Goal: Communication & Community: Answer question/provide support

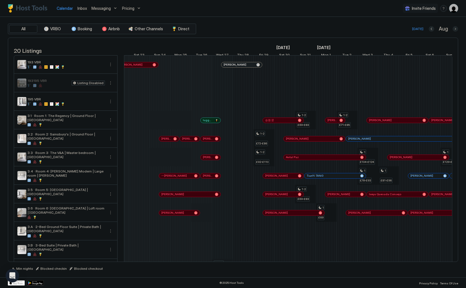
click at [83, 11] on link "Inbox" at bounding box center [82, 8] width 10 height 6
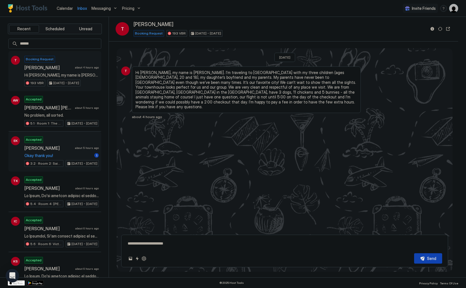
click at [66, 141] on div "Accepted Emily Kinkead about 5 hours ago Okay thank you! 1 3.2 · Room 2: Sainsb…" at bounding box center [61, 151] width 74 height 31
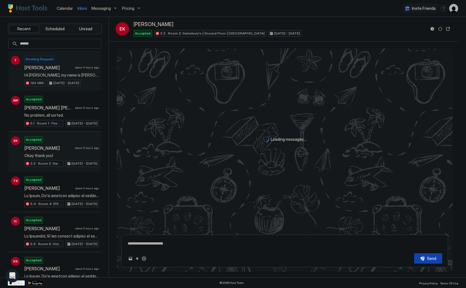
click at [76, 67] on div "Tara about 4 hours ago" at bounding box center [61, 68] width 74 height 6
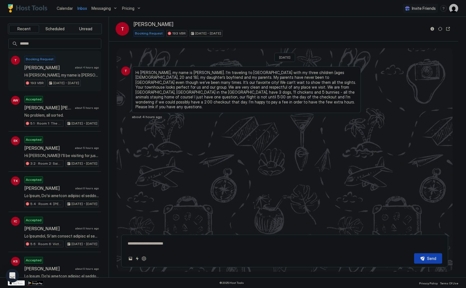
click at [189, 243] on textarea at bounding box center [284, 243] width 315 height 10
click at [176, 244] on textarea "**********" at bounding box center [284, 243] width 315 height 10
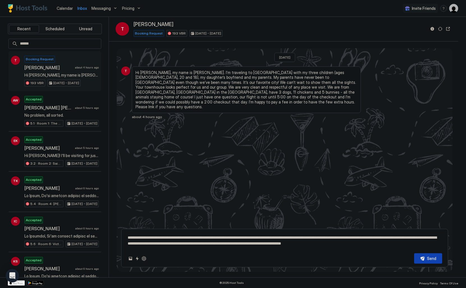
click at [330, 242] on textarea "**********" at bounding box center [284, 240] width 315 height 16
click at [396, 240] on textarea "**********" at bounding box center [284, 240] width 315 height 16
type textarea "**********"
click at [425, 258] on button "Send" at bounding box center [428, 258] width 28 height 10
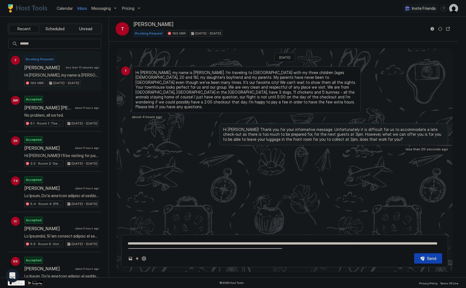
click at [238, 87] on span "Hi [PERSON_NAME], my name is [PERSON_NAME]. I’m traveling to [GEOGRAPHIC_DATA] …" at bounding box center [246, 89] width 222 height 39
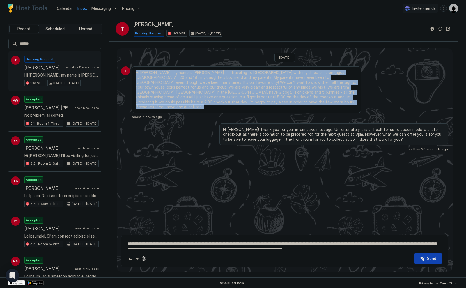
click at [238, 87] on span "Hi [PERSON_NAME], my name is [PERSON_NAME]. I’m traveling to [GEOGRAPHIC_DATA] …" at bounding box center [246, 89] width 222 height 39
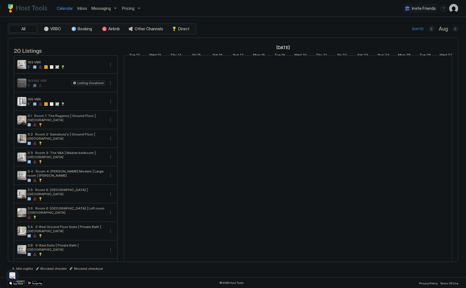
scroll to position [0, 312]
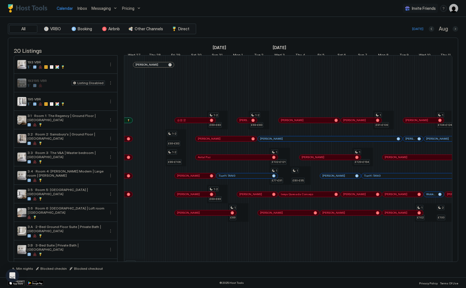
click at [80, 8] on span "Inbox" at bounding box center [82, 8] width 10 height 5
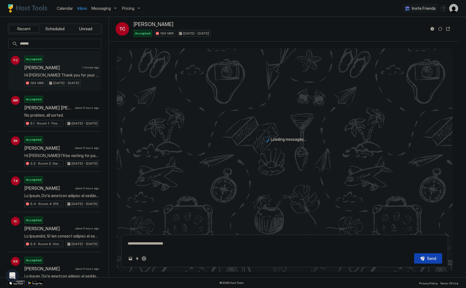
click at [61, 63] on div "Accepted [PERSON_NAME] 1 minute ago Hi [PERSON_NAME]! Thank you for your inform…" at bounding box center [61, 71] width 74 height 31
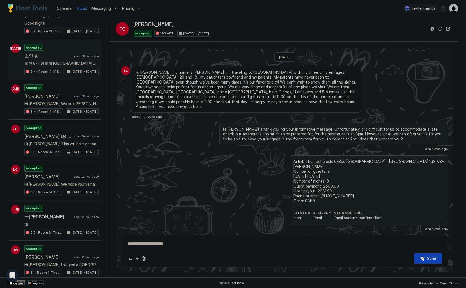
scroll to position [455, 0]
click at [76, 134] on span "about 20 hours ago" at bounding box center [86, 136] width 25 height 4
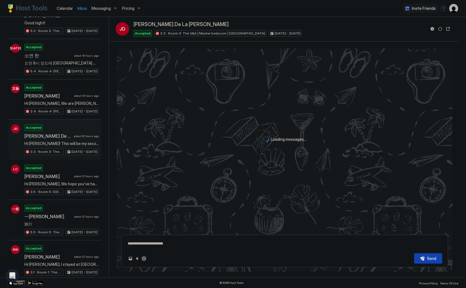
type textarea "*"
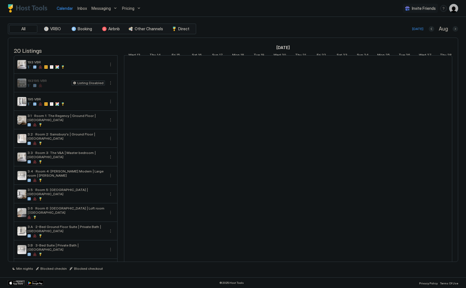
scroll to position [0, 312]
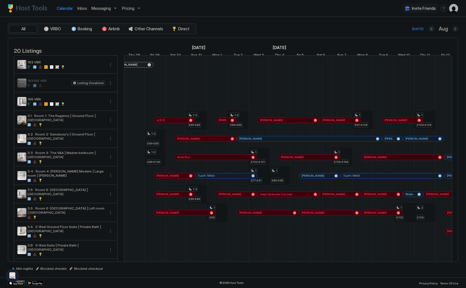
click at [83, 9] on span "Inbox" at bounding box center [82, 8] width 10 height 5
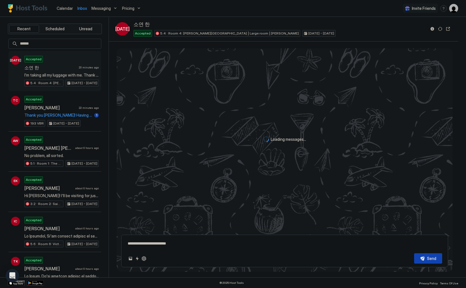
scroll to position [585, 0]
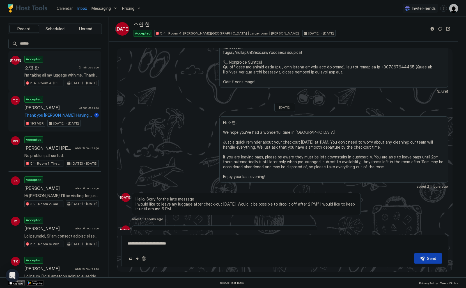
click at [58, 108] on span "[PERSON_NAME]" at bounding box center [50, 108] width 52 height 6
type textarea "*"
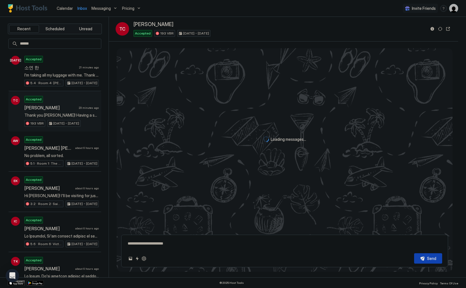
scroll to position [222, 0]
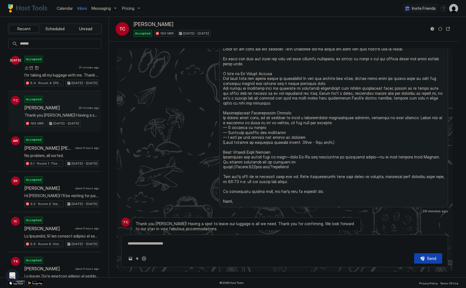
type textarea "*"
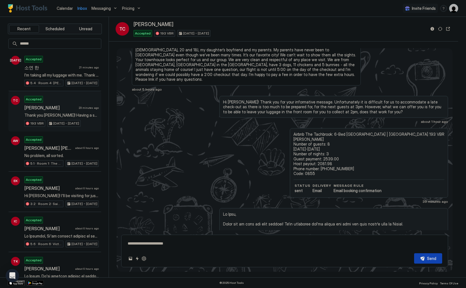
scroll to position [34, 0]
